Goal: Transaction & Acquisition: Book appointment/travel/reservation

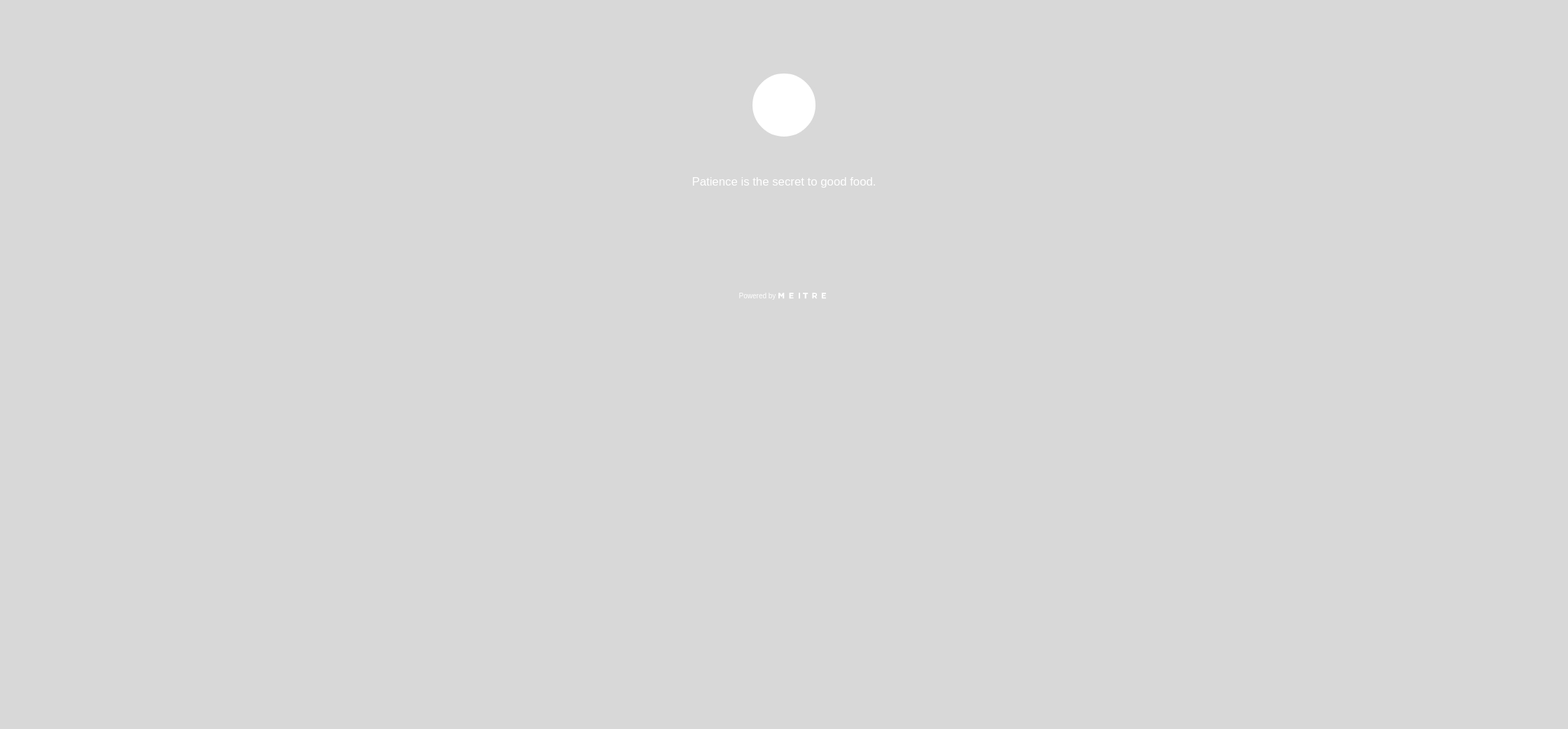
select select "es"
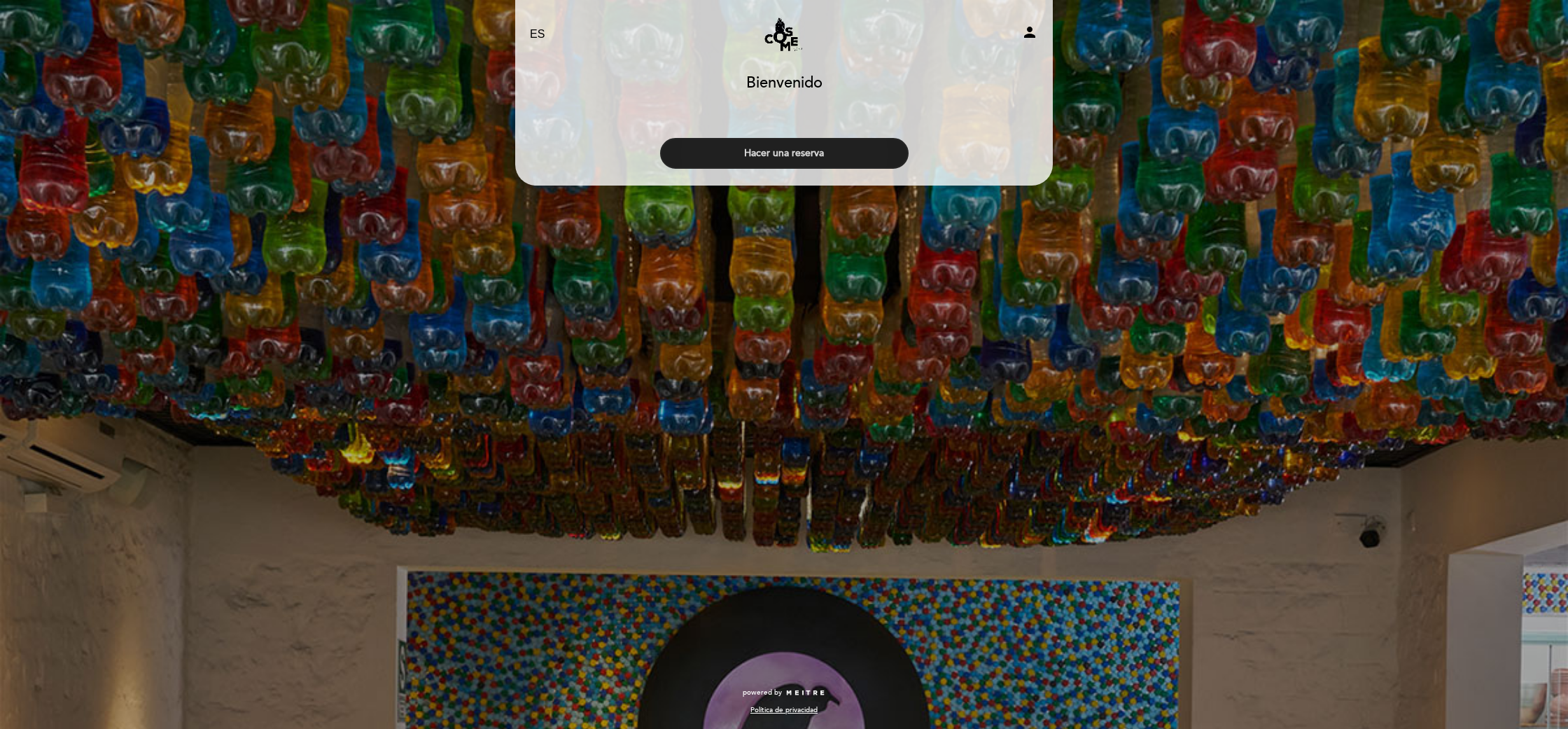
click at [803, 160] on button "Hacer una reserva" at bounding box center [784, 154] width 248 height 31
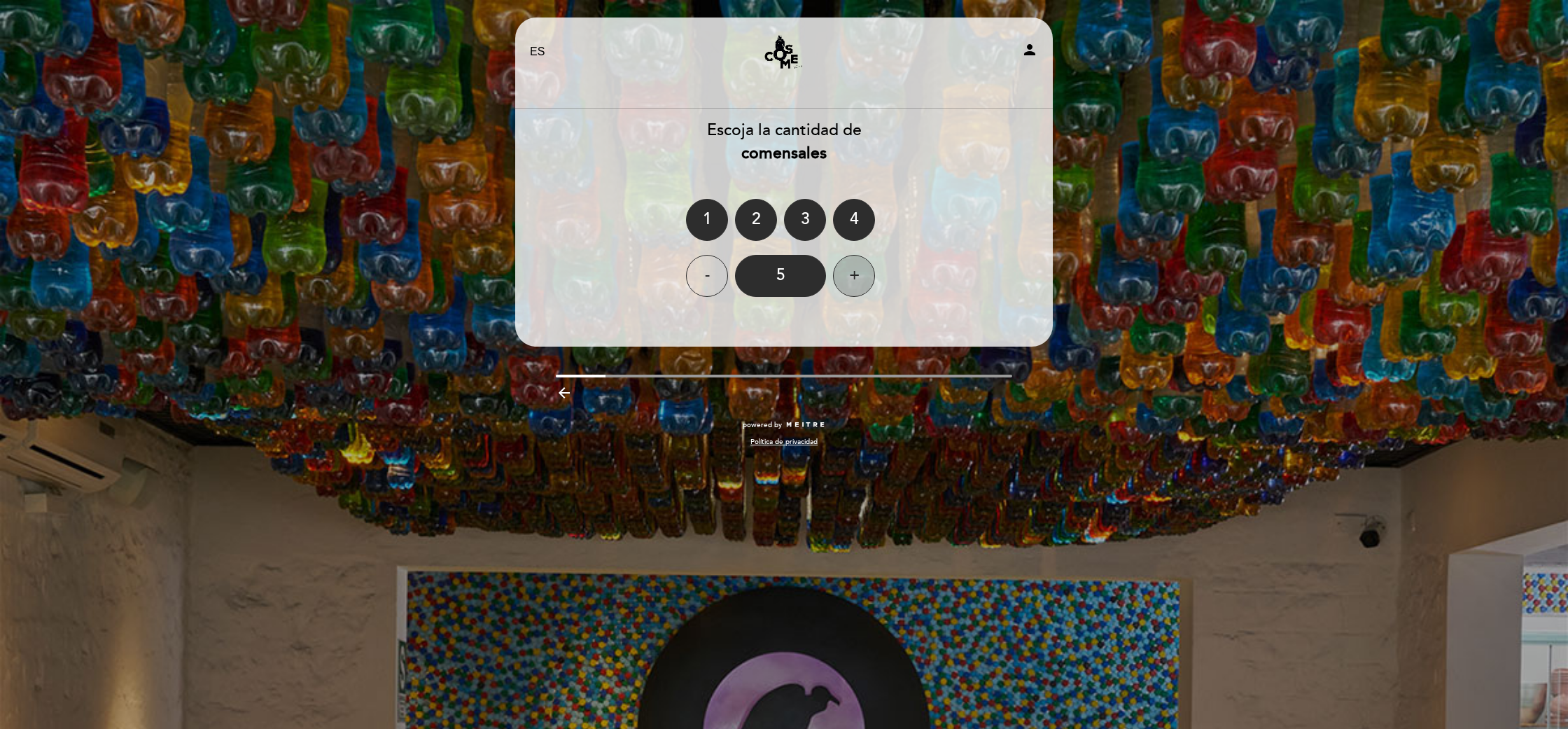
click at [860, 278] on div "+" at bounding box center [855, 276] width 42 height 42
click at [859, 280] on div "+" at bounding box center [855, 276] width 42 height 42
click at [860, 280] on div "+" at bounding box center [855, 276] width 42 height 42
click at [861, 280] on div "+" at bounding box center [855, 276] width 42 height 42
click at [860, 280] on div "+" at bounding box center [855, 276] width 42 height 42
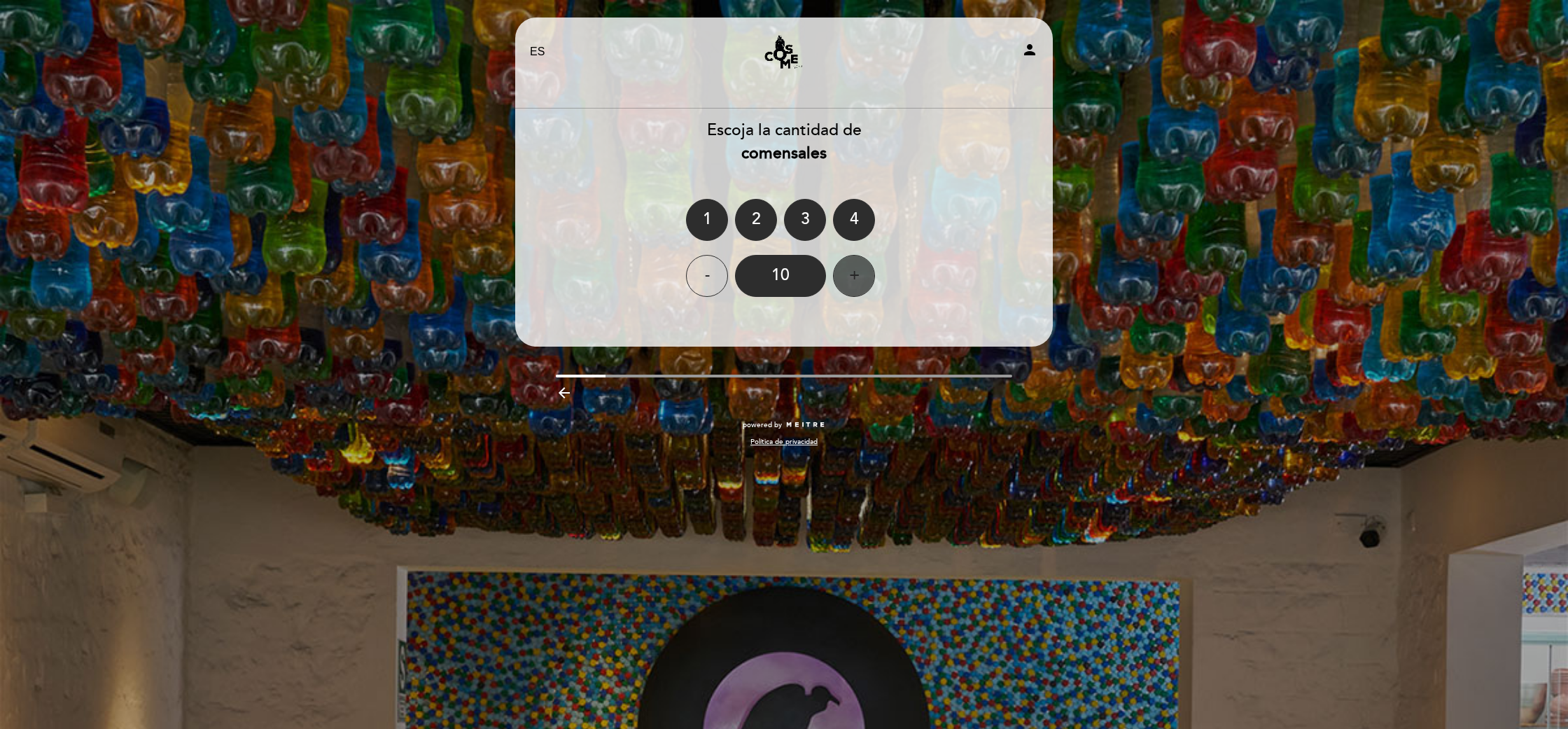
click at [861, 280] on div "+" at bounding box center [855, 276] width 42 height 42
click at [859, 279] on div "+" at bounding box center [855, 276] width 42 height 42
click at [861, 279] on div "+" at bounding box center [855, 276] width 42 height 42
drag, startPoint x: 862, startPoint y: 278, endPoint x: 848, endPoint y: 277, distance: 14.0
click at [860, 278] on div "+" at bounding box center [855, 276] width 42 height 42
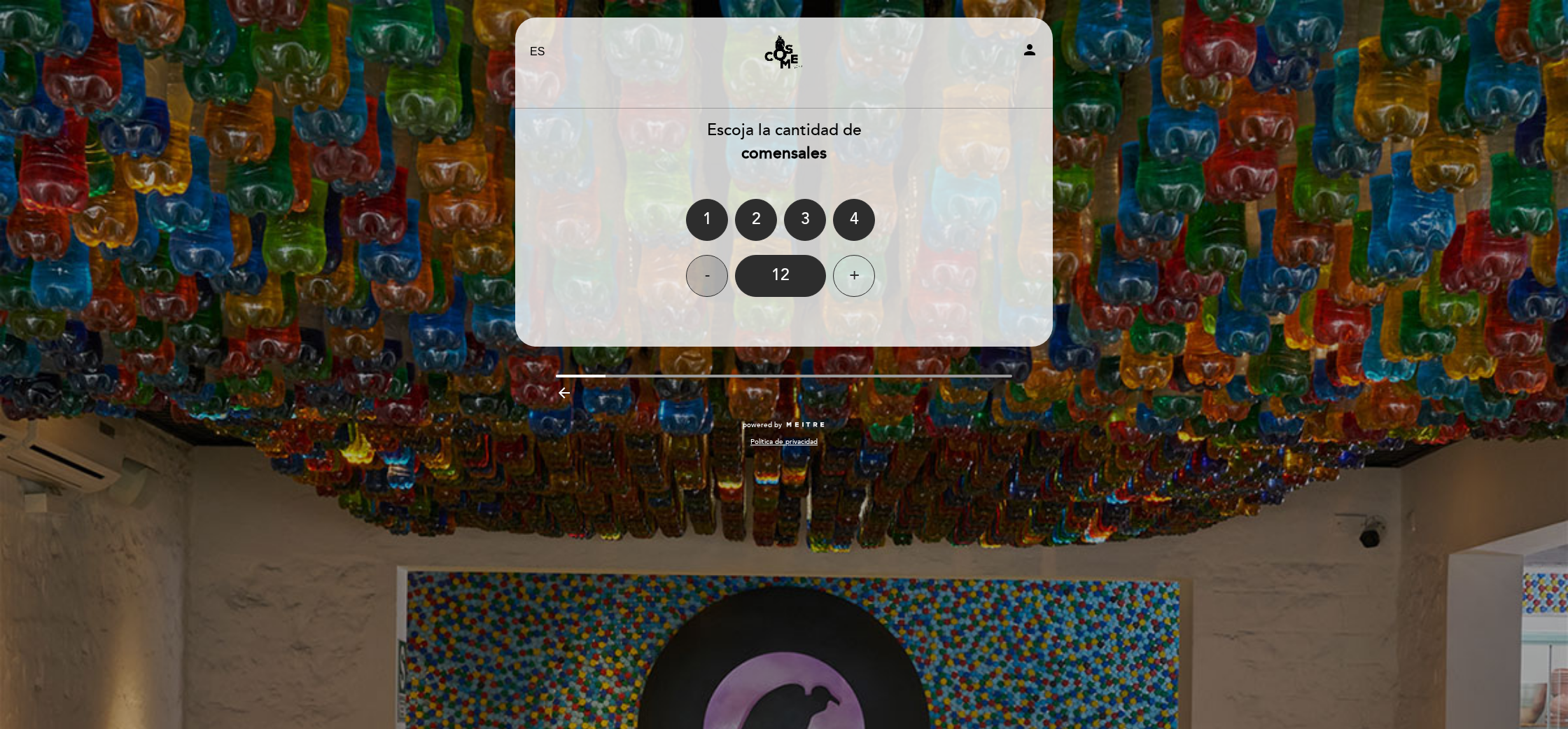
click at [701, 276] on div "-" at bounding box center [708, 276] width 42 height 42
click at [794, 328] on header "EN ES PT [PERSON_NAME] Restaurante y Bar person [GEOGRAPHIC_DATA] [GEOGRAPHIC_D…" at bounding box center [784, 182] width 538 height 329
drag, startPoint x: 800, startPoint y: 274, endPoint x: 800, endPoint y: 281, distance: 7.0
click at [800, 274] on div "10" at bounding box center [780, 276] width 91 height 42
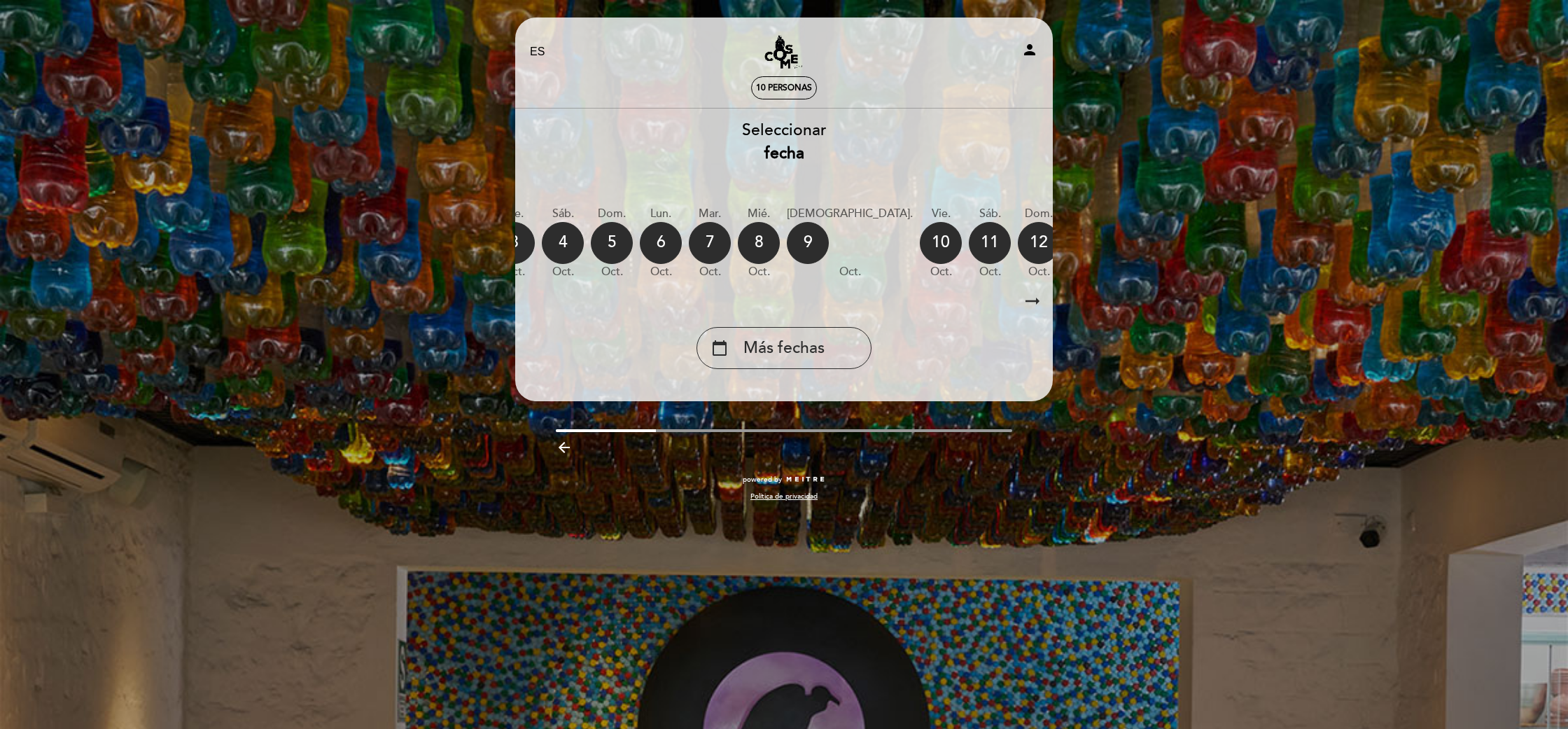
scroll to position [0, 412]
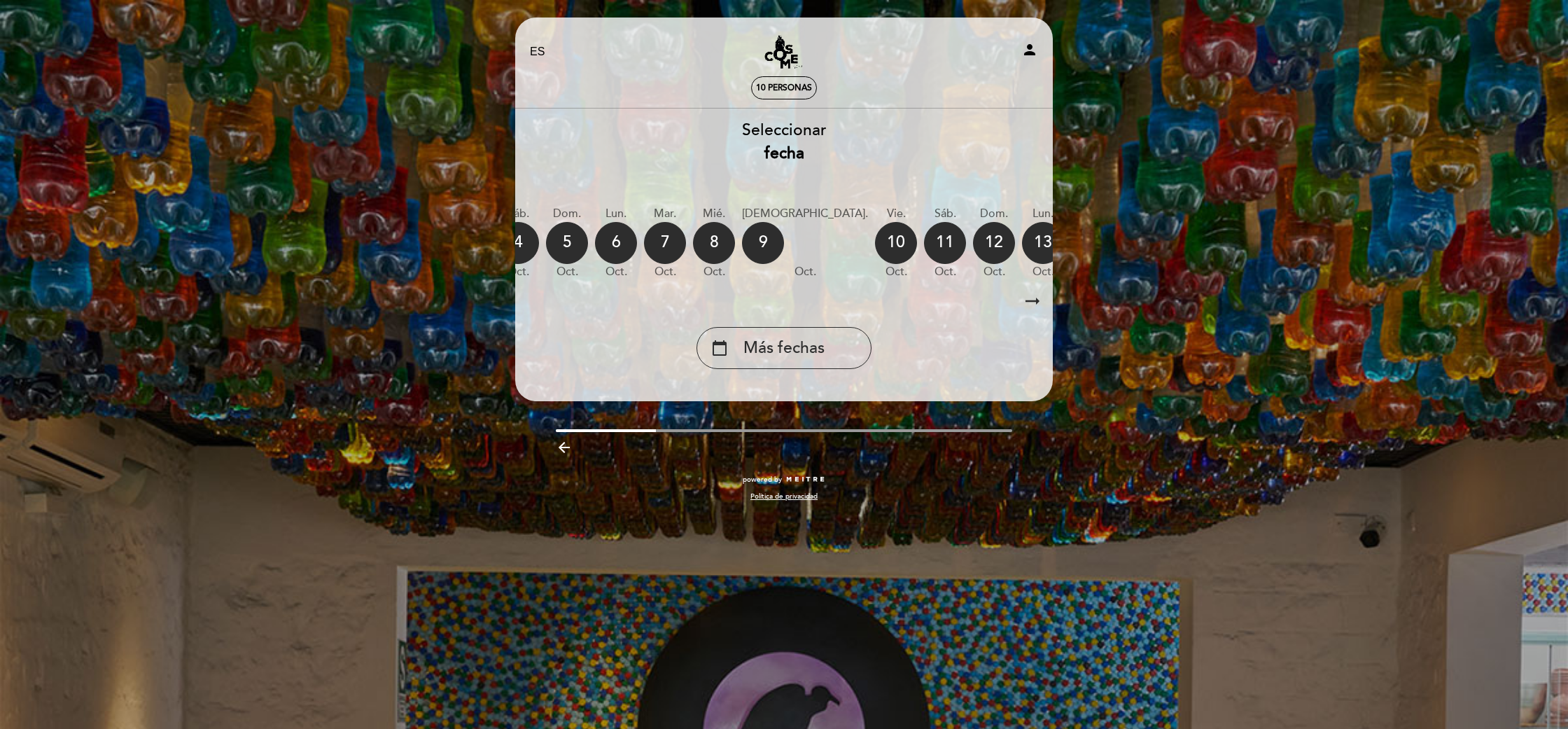
click at [1169, 245] on div "calendar_today" at bounding box center [1190, 243] width 42 height 42
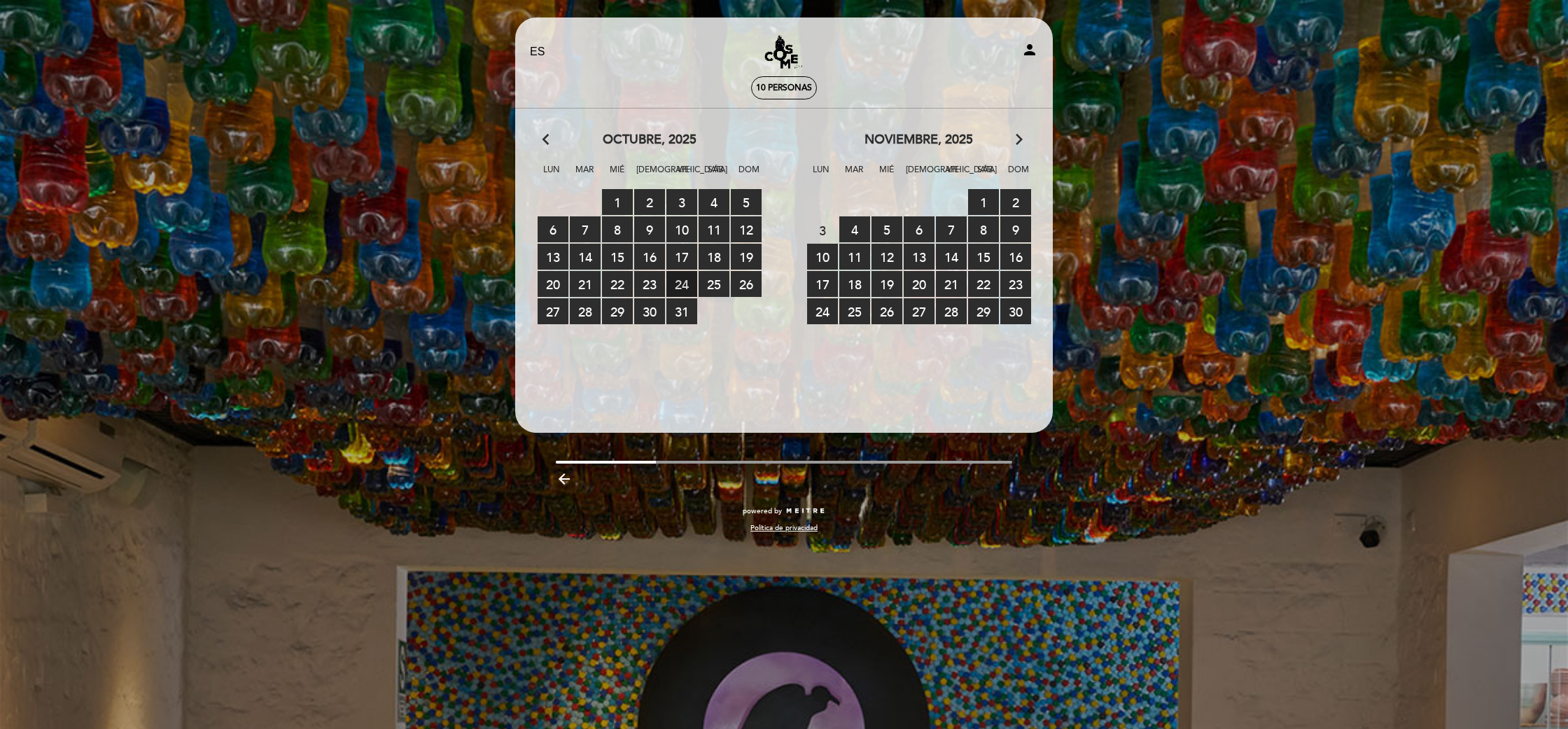
click at [689, 281] on span "24 RESERVAS DISPONIBLES" at bounding box center [682, 284] width 31 height 26
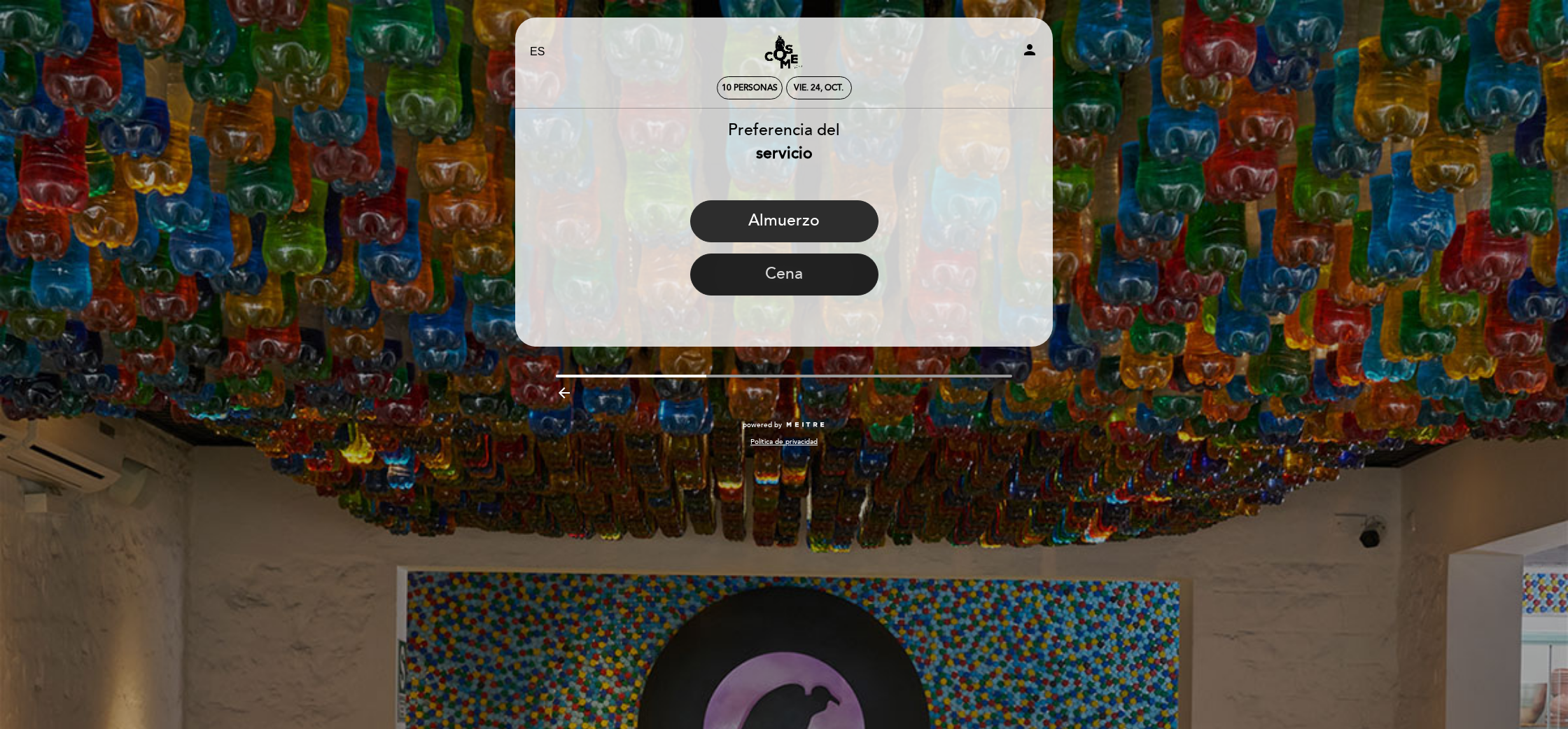
click at [764, 277] on button "Cena" at bounding box center [784, 275] width 188 height 42
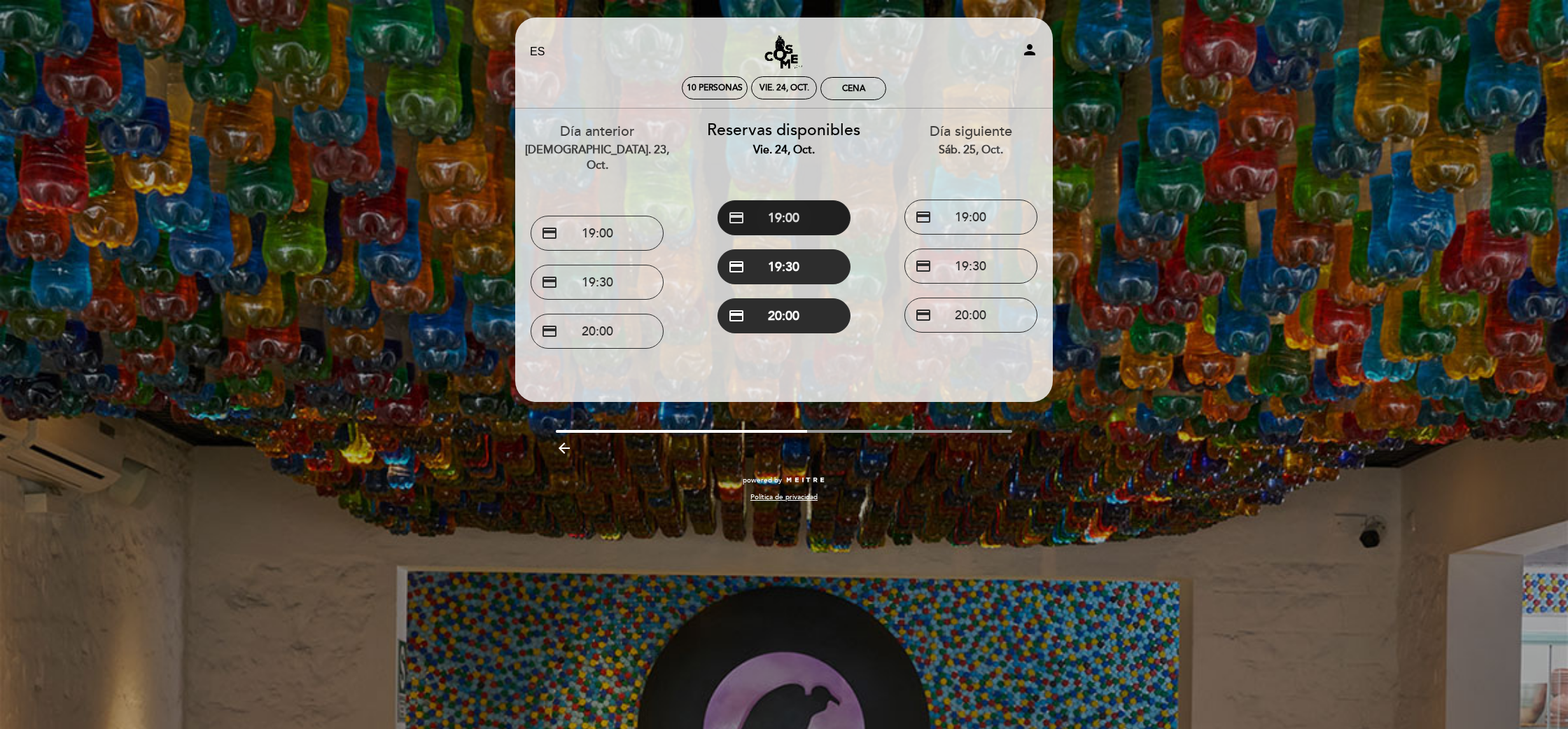
click at [756, 216] on button "credit_card 19:00" at bounding box center [784, 218] width 133 height 35
